Goal: Check status: Check status

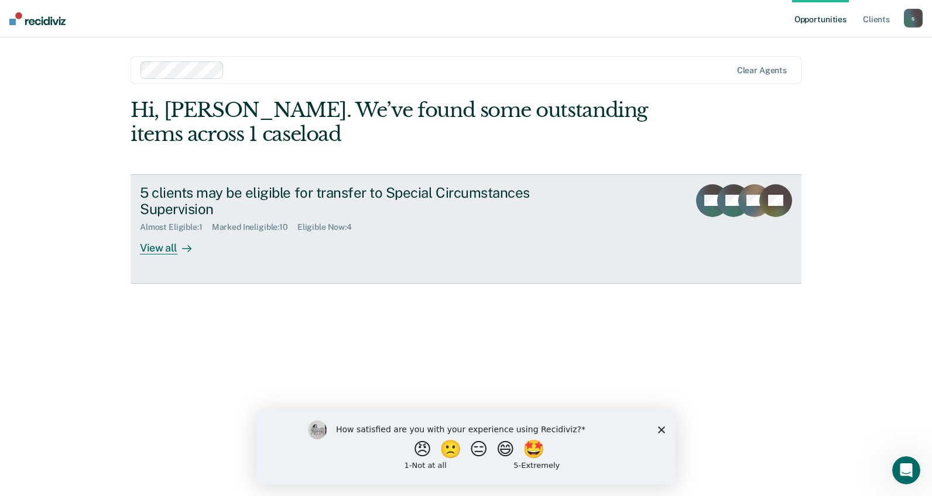
click at [342, 213] on div "5 clients may be eligible for transfer to Special Circumstances Supervision" at bounding box center [345, 201] width 411 height 34
